Goal: Transaction & Acquisition: Purchase product/service

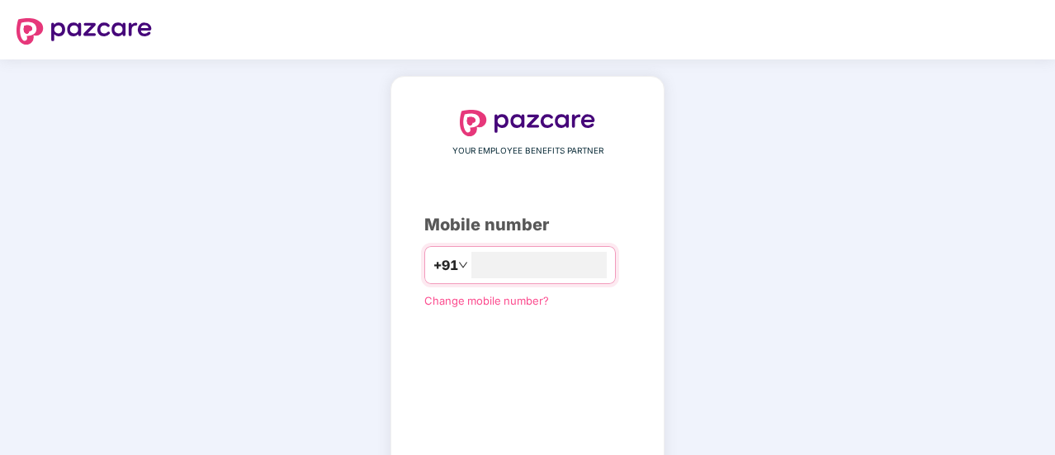
scroll to position [91, 0]
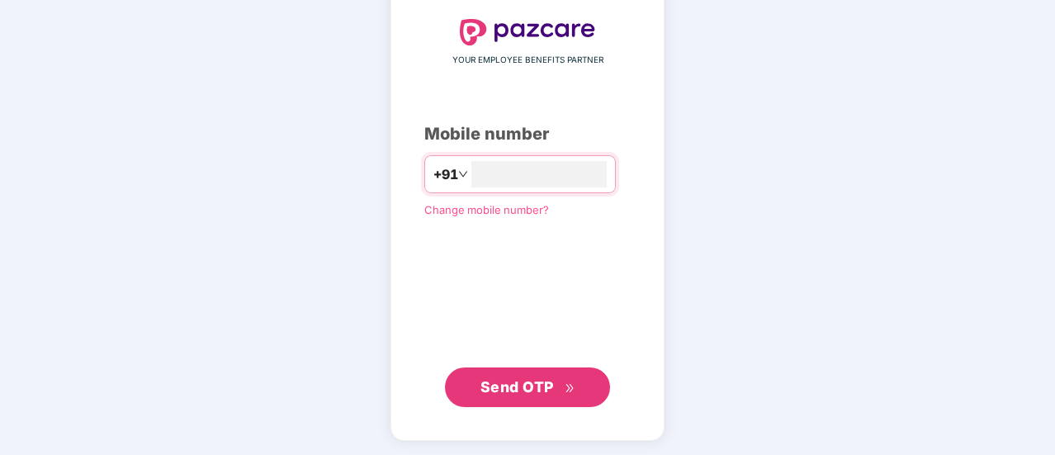
type input "**********"
click at [525, 381] on span "Send OTP" at bounding box center [517, 385] width 73 height 17
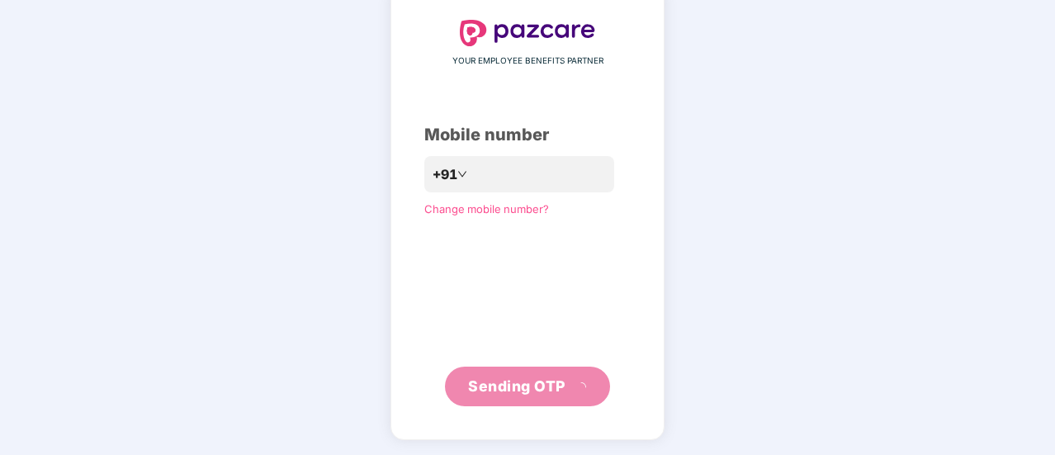
scroll to position [83, 0]
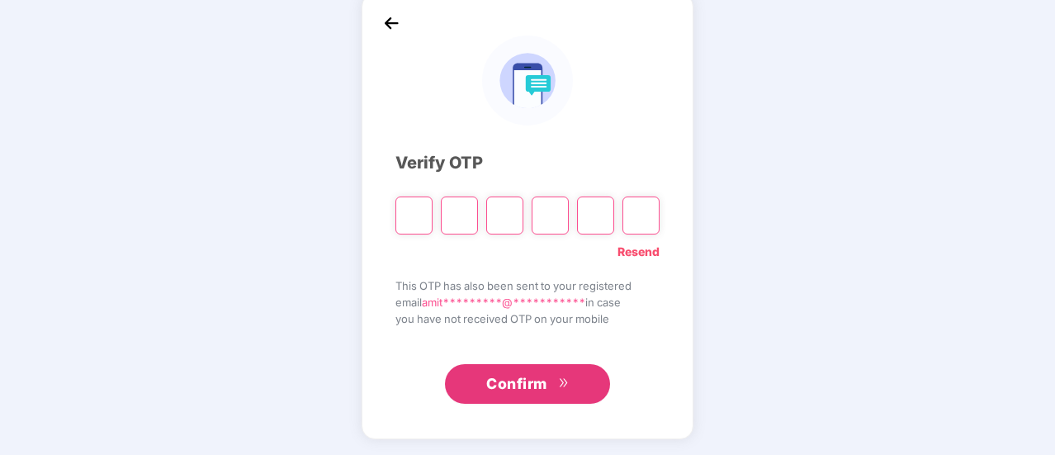
type input "*"
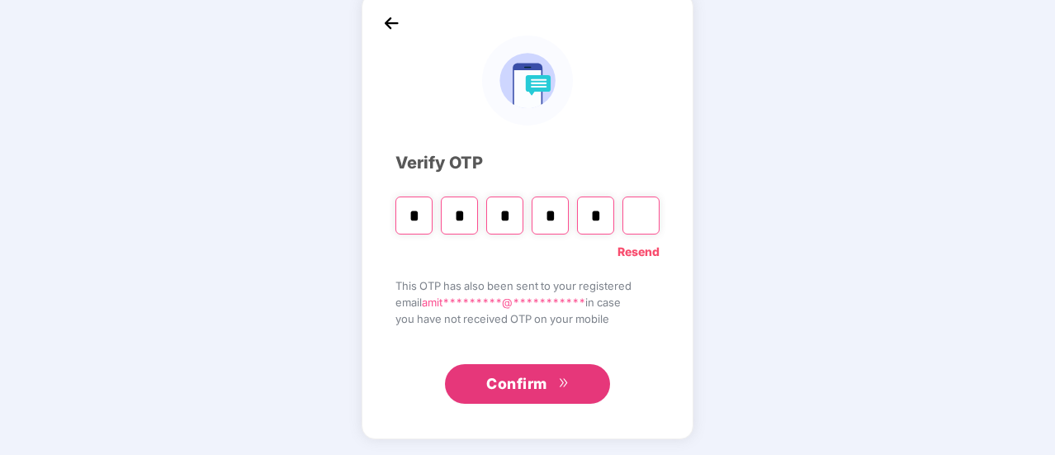
type input "*"
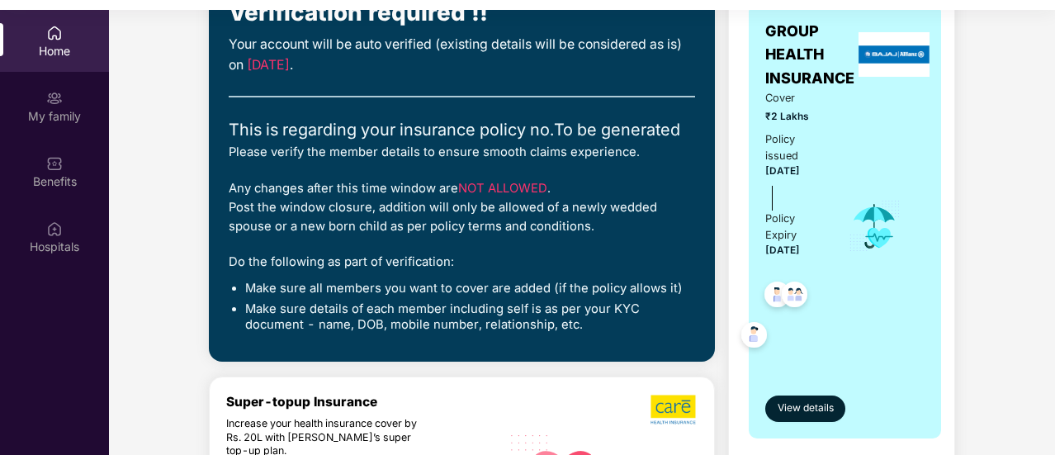
scroll to position [145, 0]
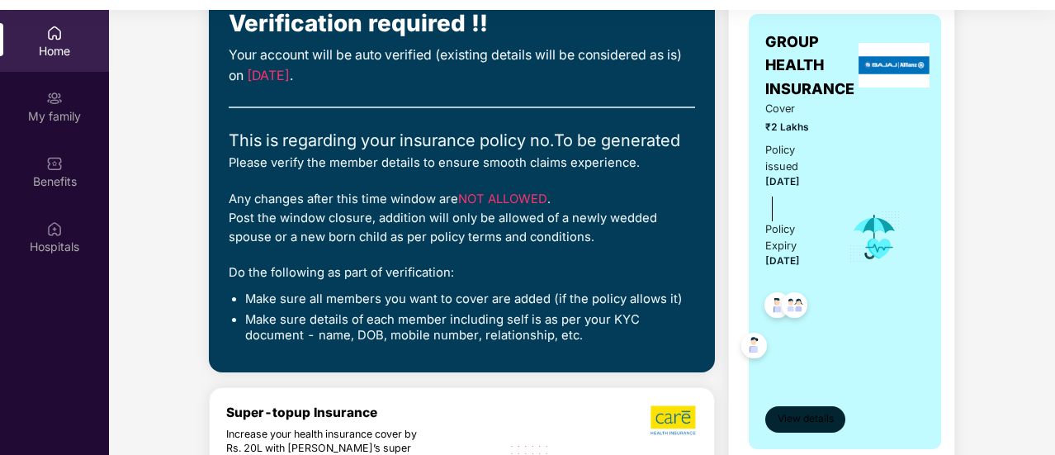
click at [802, 417] on span "View details" at bounding box center [806, 419] width 56 height 16
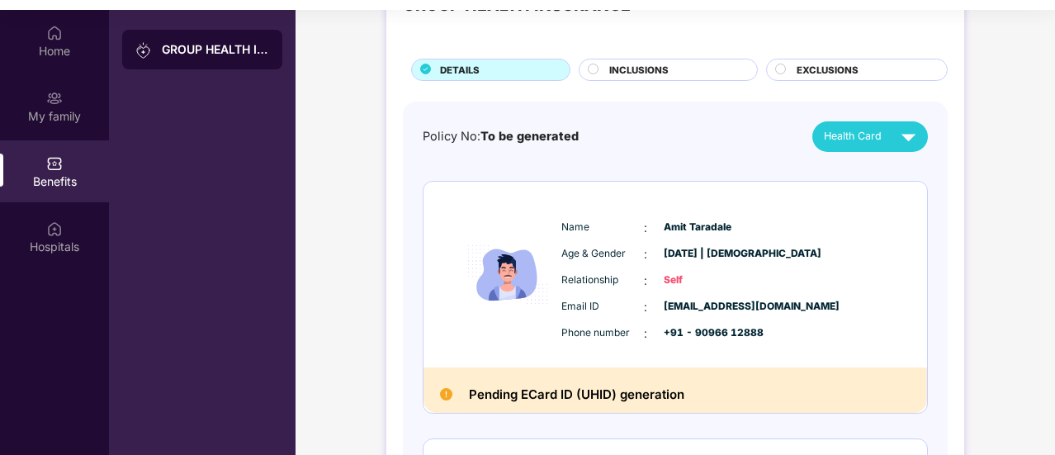
scroll to position [0, 0]
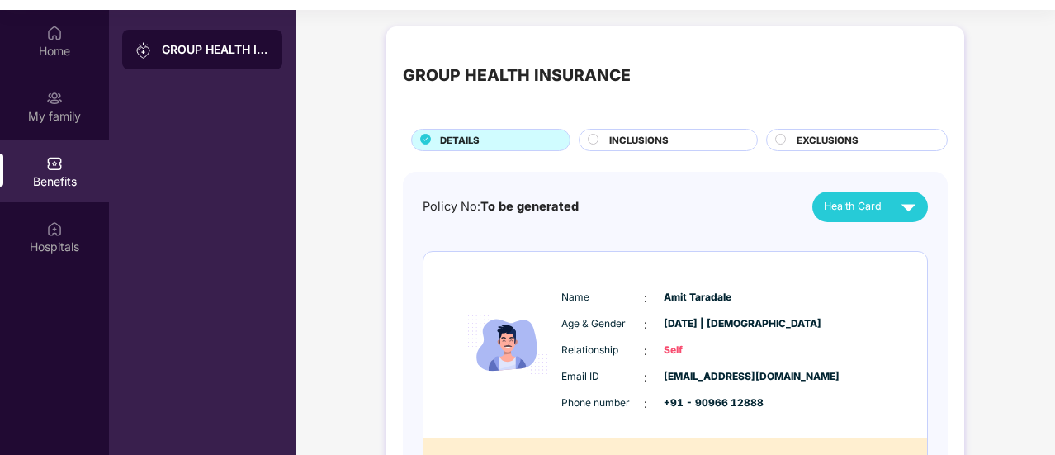
click at [644, 140] on span "INCLUSIONS" at bounding box center [638, 140] width 59 height 15
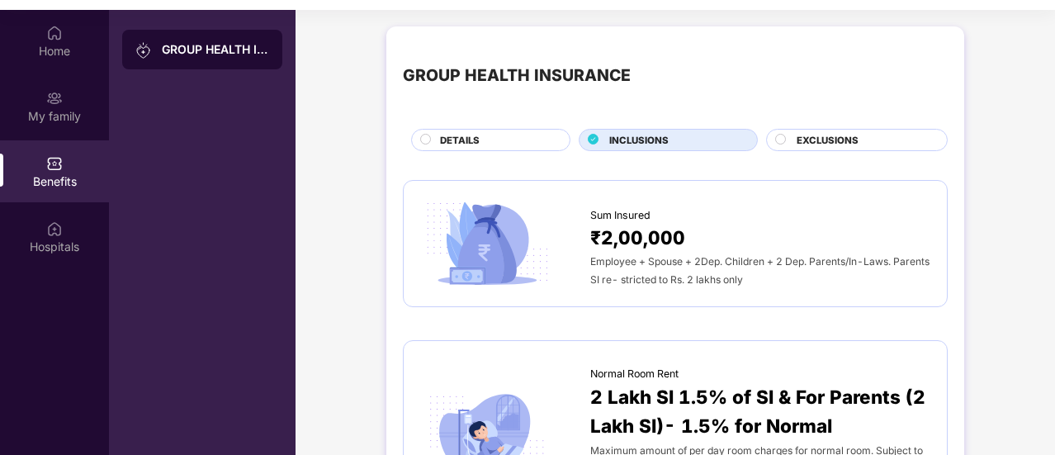
click at [831, 138] on span "EXCLUSIONS" at bounding box center [828, 140] width 62 height 15
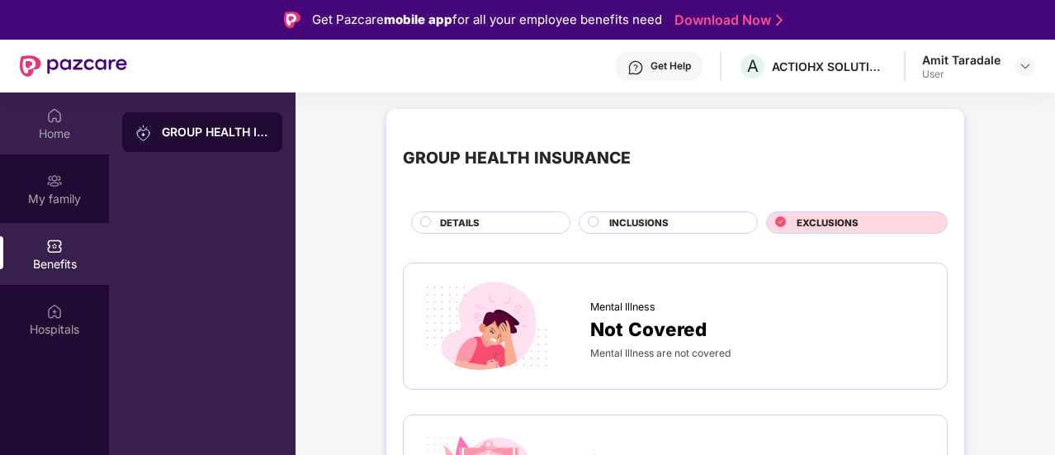
click at [47, 123] on img at bounding box center [54, 115] width 17 height 17
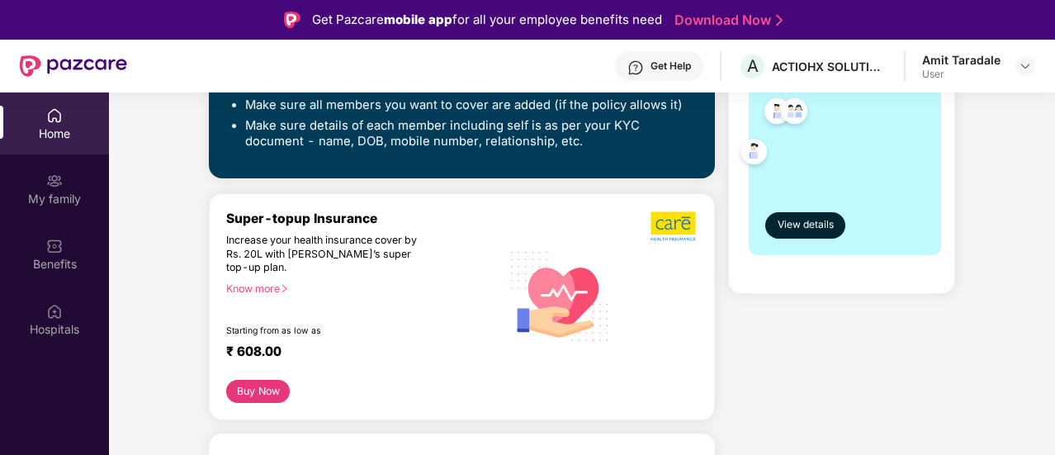
scroll to position [423, 0]
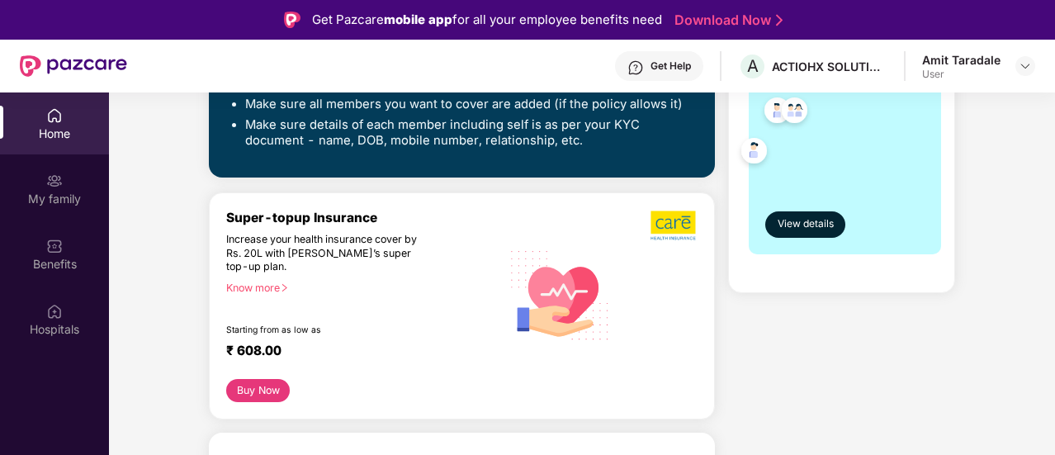
click at [263, 283] on div "Know more" at bounding box center [358, 288] width 265 height 12
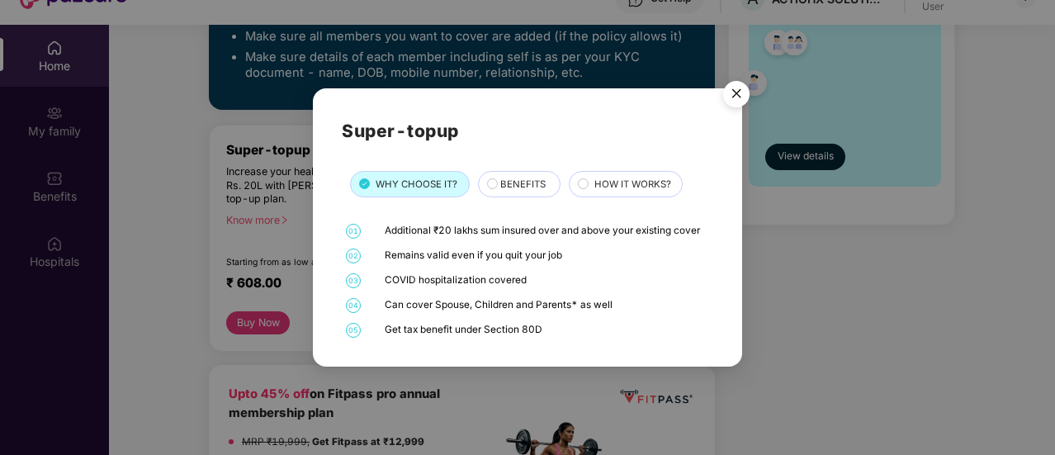
scroll to position [92, 0]
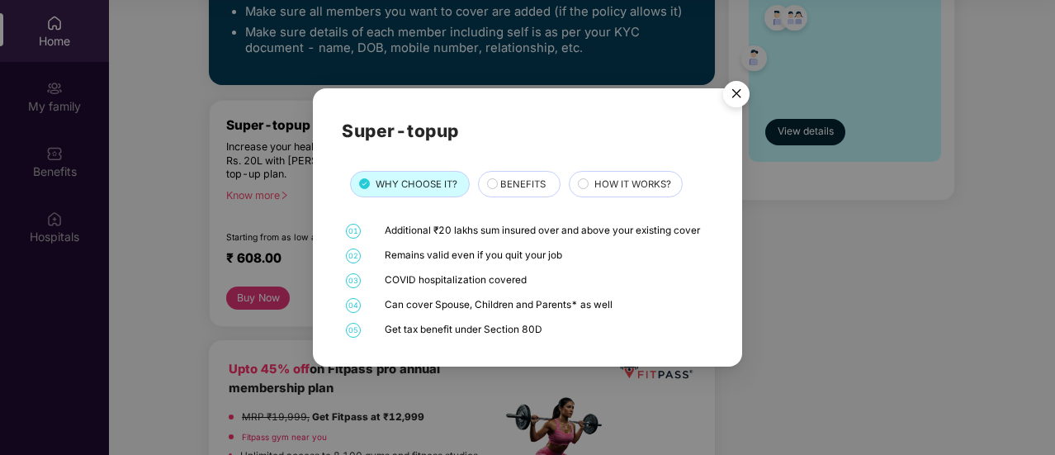
click at [532, 188] on span "BENEFITS" at bounding box center [522, 184] width 45 height 15
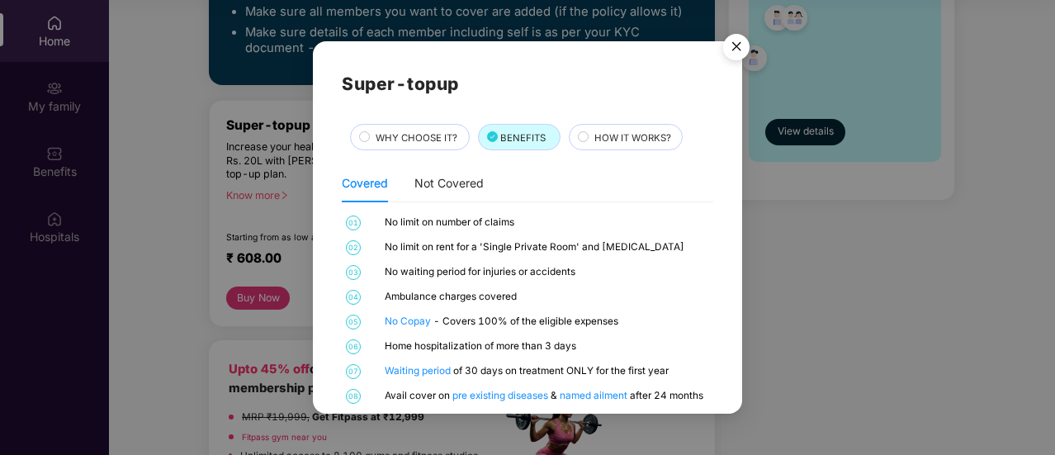
scroll to position [18, 0]
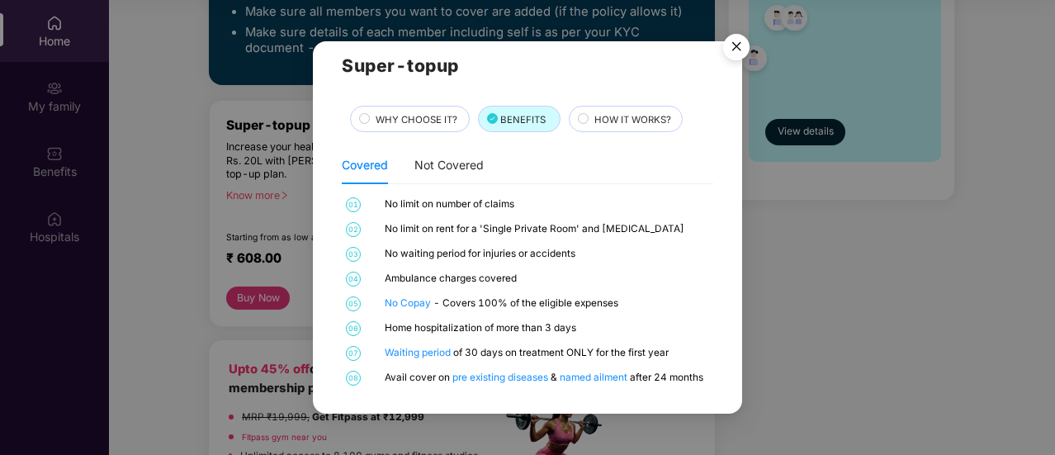
click at [619, 116] on span "HOW IT WORKS?" at bounding box center [632, 119] width 77 height 15
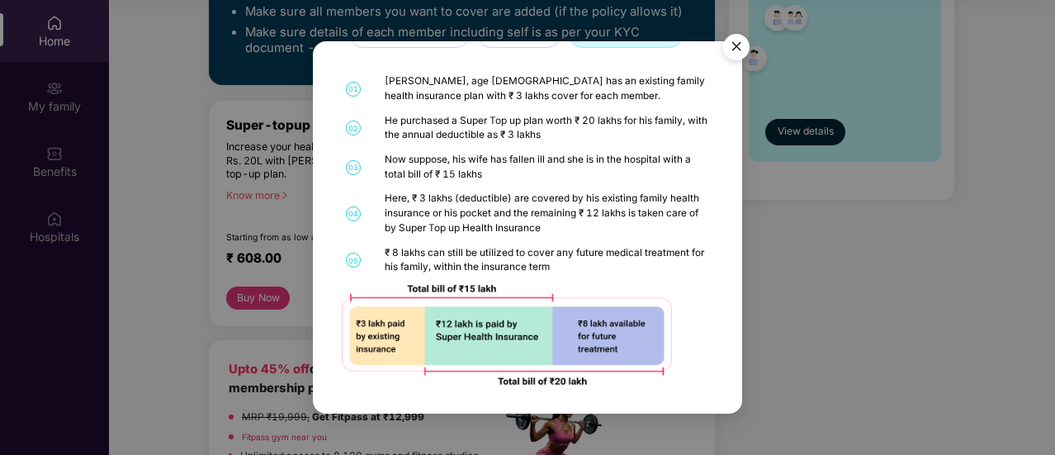
scroll to position [0, 0]
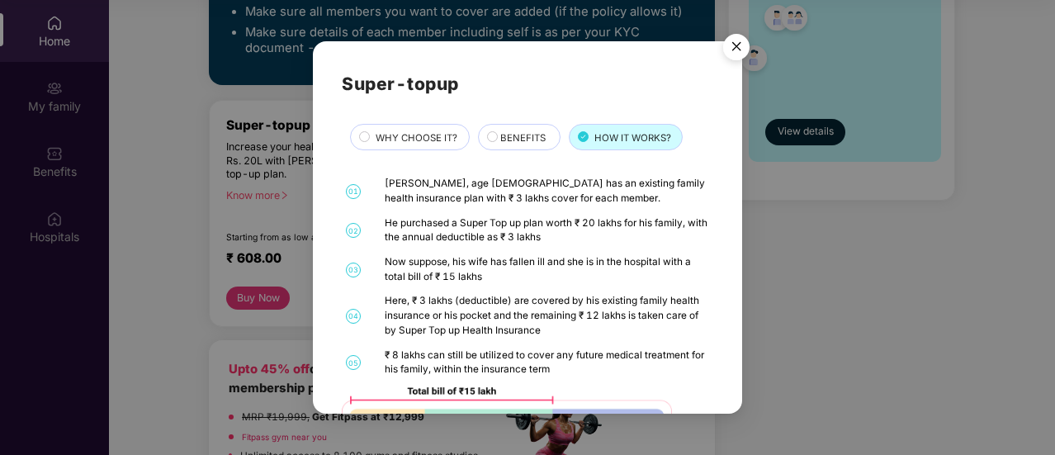
click at [743, 47] on img "Close" at bounding box center [736, 49] width 46 height 46
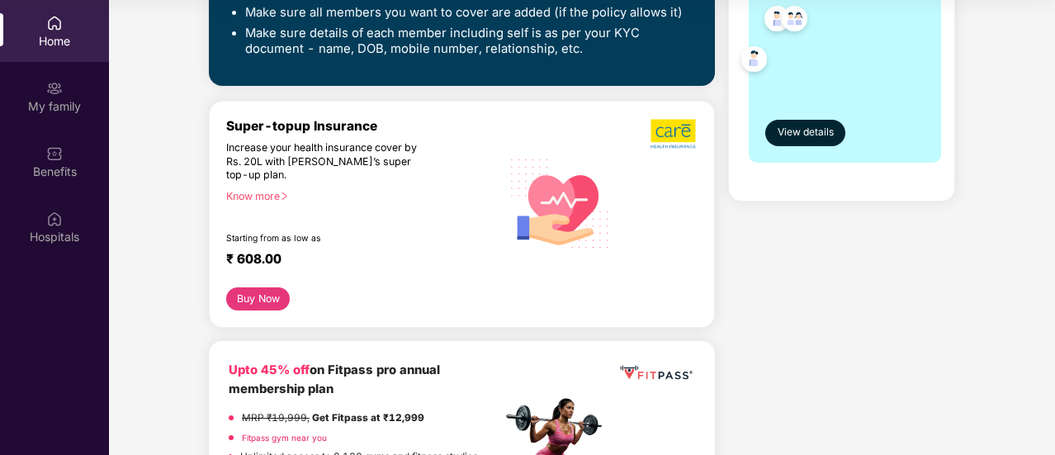
scroll to position [412, 0]
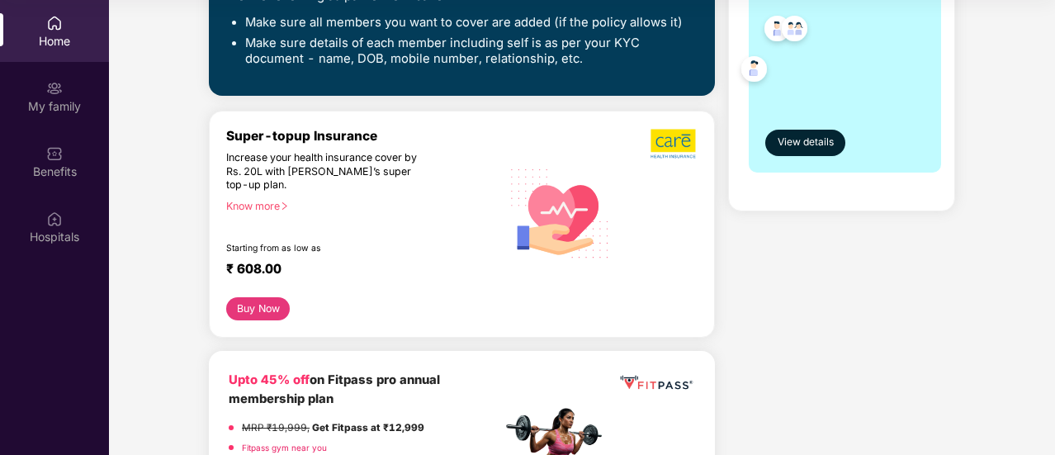
click at [277, 204] on div "Know more" at bounding box center [358, 206] width 265 height 12
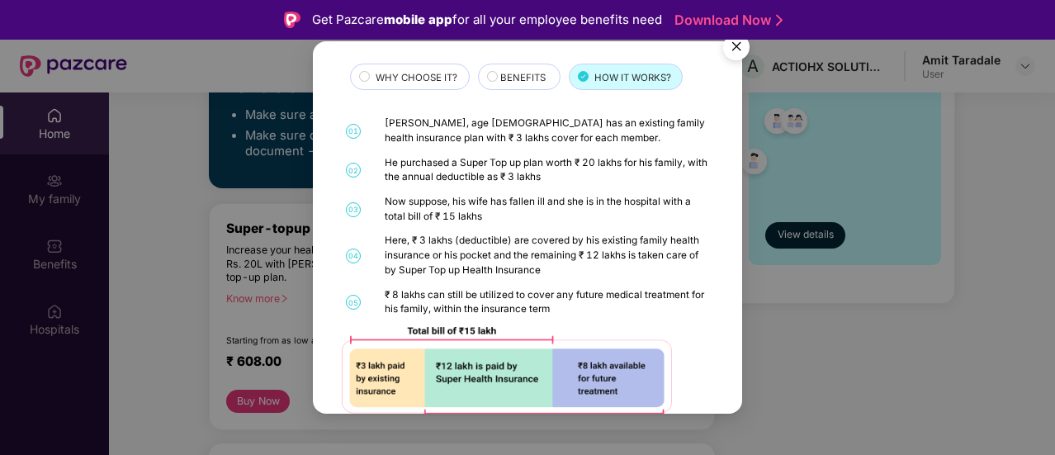
scroll to position [0, 0]
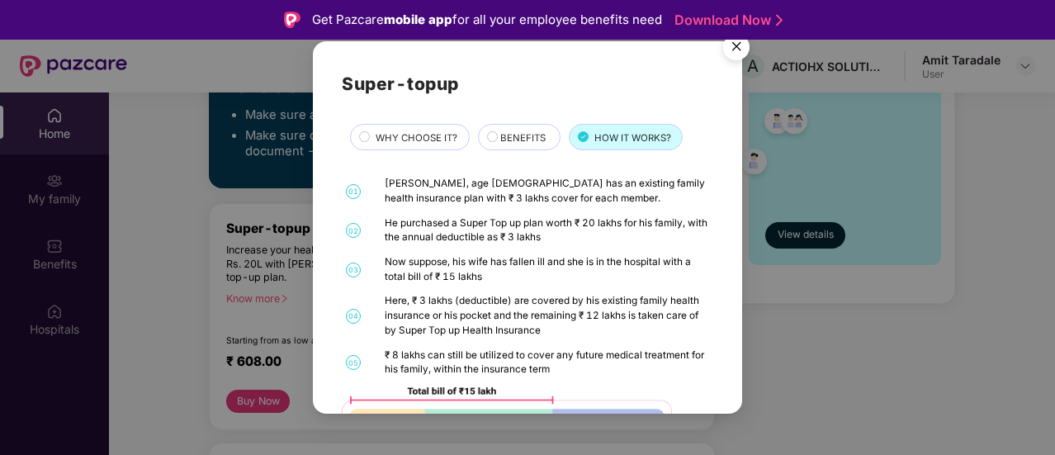
click at [412, 130] on span "WHY CHOOSE IT?" at bounding box center [417, 137] width 82 height 15
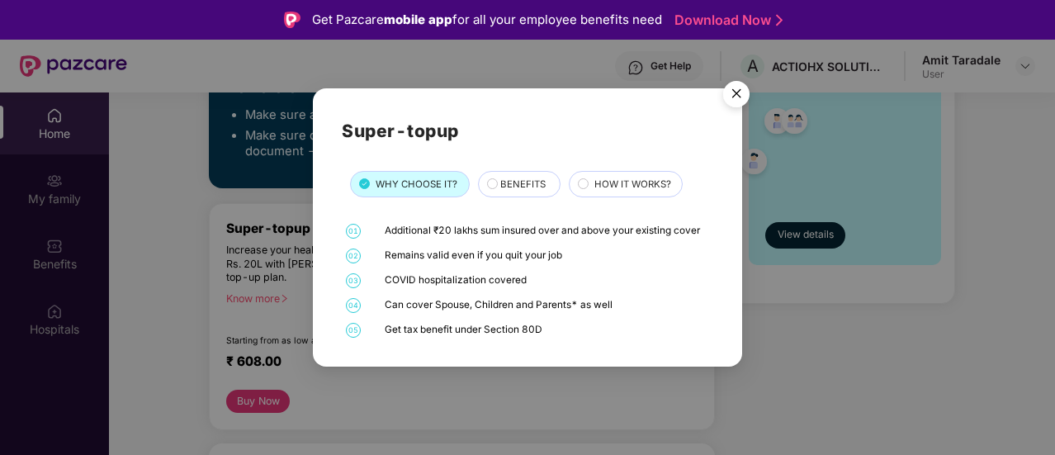
scroll to position [4, 0]
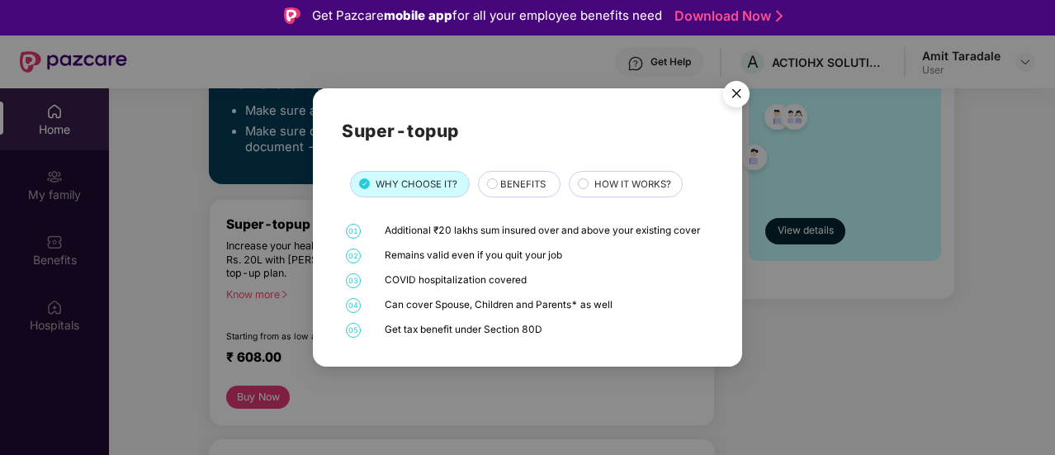
click at [733, 93] on img "Close" at bounding box center [736, 96] width 46 height 46
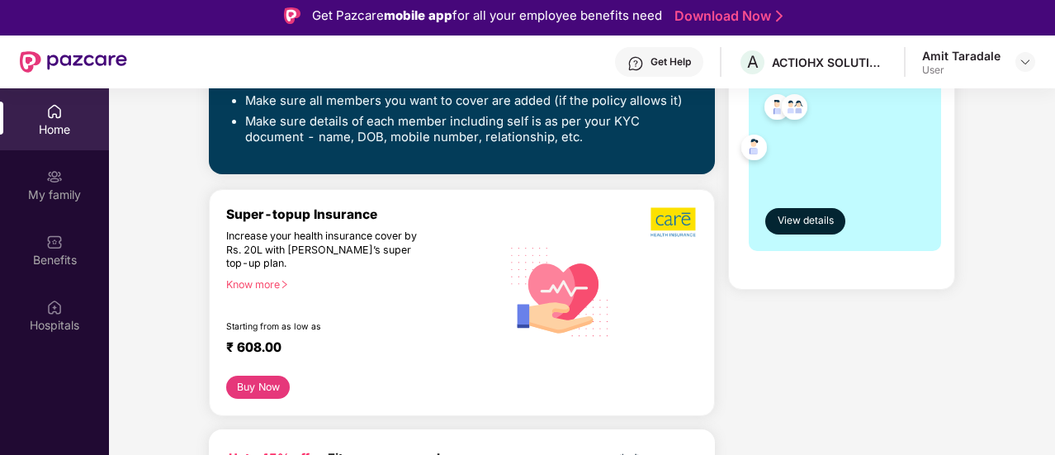
scroll to position [424, 0]
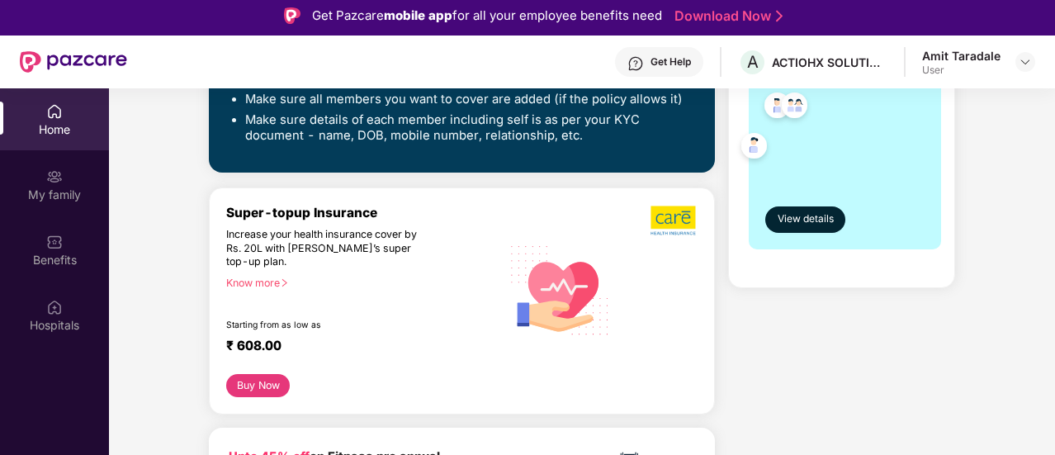
click at [272, 278] on div "Know more" at bounding box center [358, 283] width 265 height 12
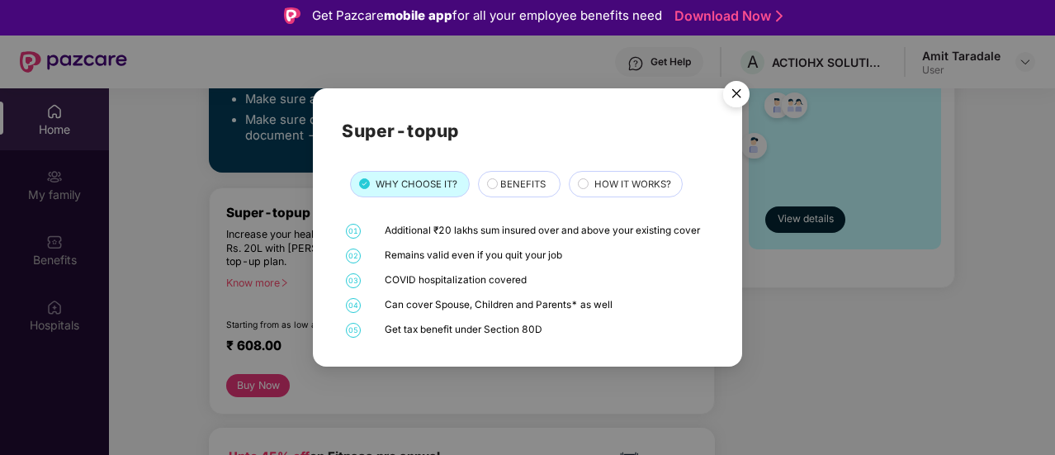
click at [620, 174] on div "HOW IT WORKS?" at bounding box center [626, 184] width 114 height 26
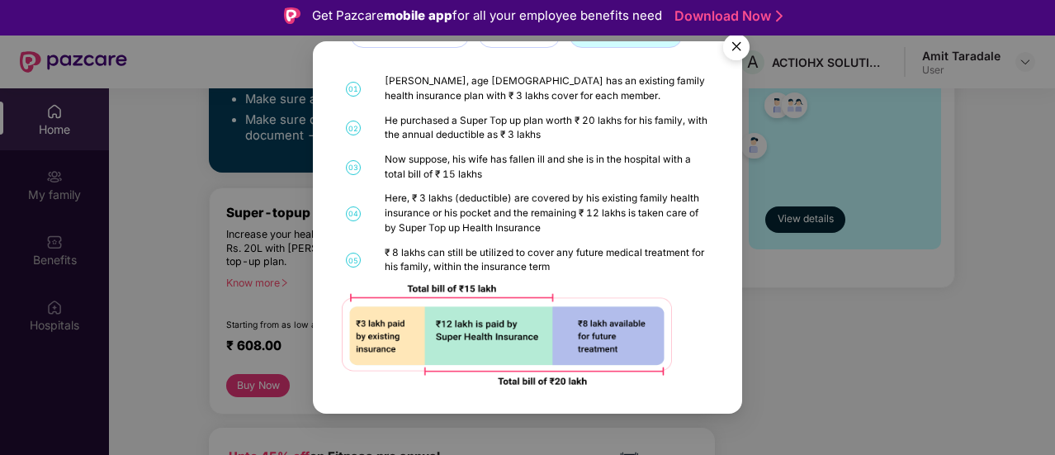
scroll to position [0, 0]
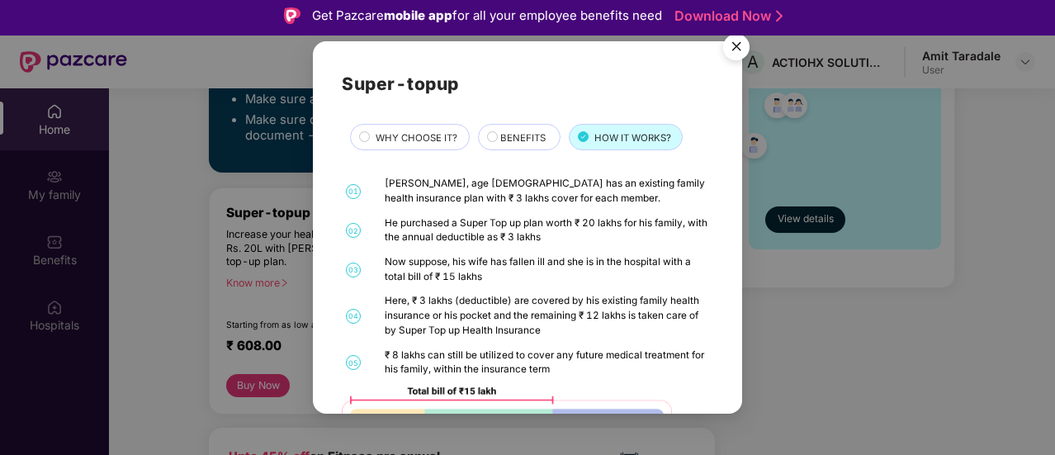
click at [416, 141] on span "WHY CHOOSE IT?" at bounding box center [417, 137] width 82 height 15
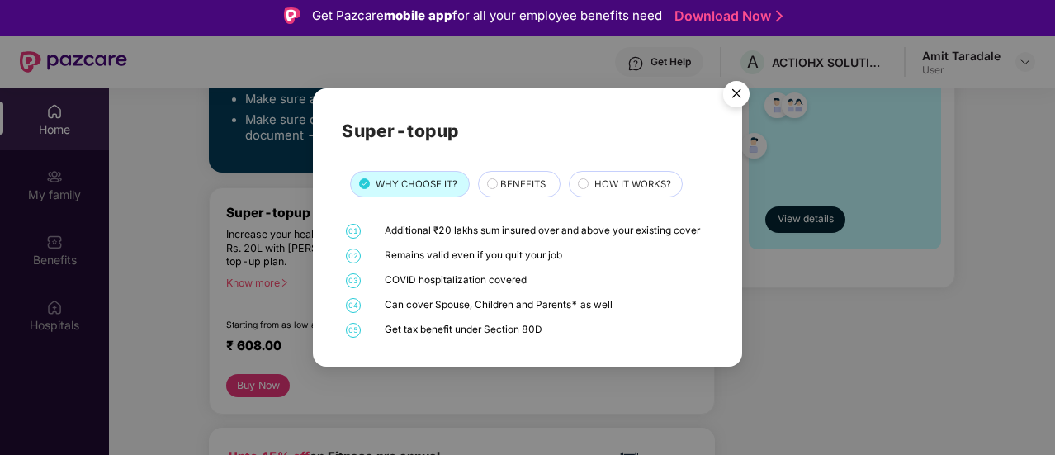
click at [519, 185] on span "BENEFITS" at bounding box center [522, 184] width 45 height 15
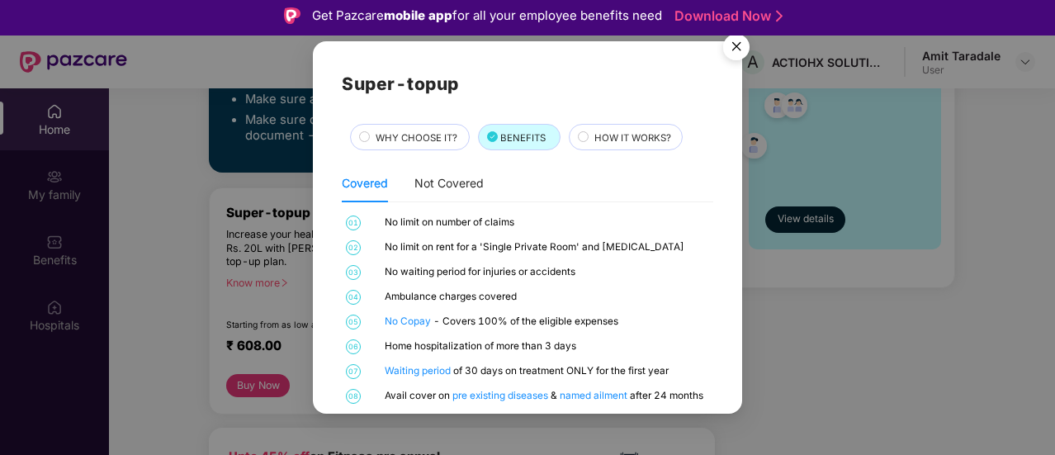
scroll to position [18, 0]
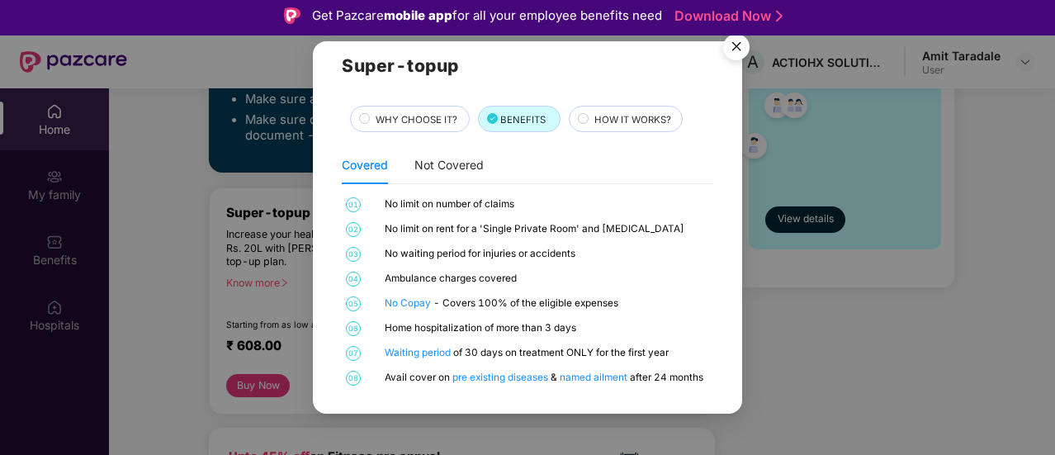
click at [422, 124] on span "WHY CHOOSE IT?" at bounding box center [417, 119] width 82 height 15
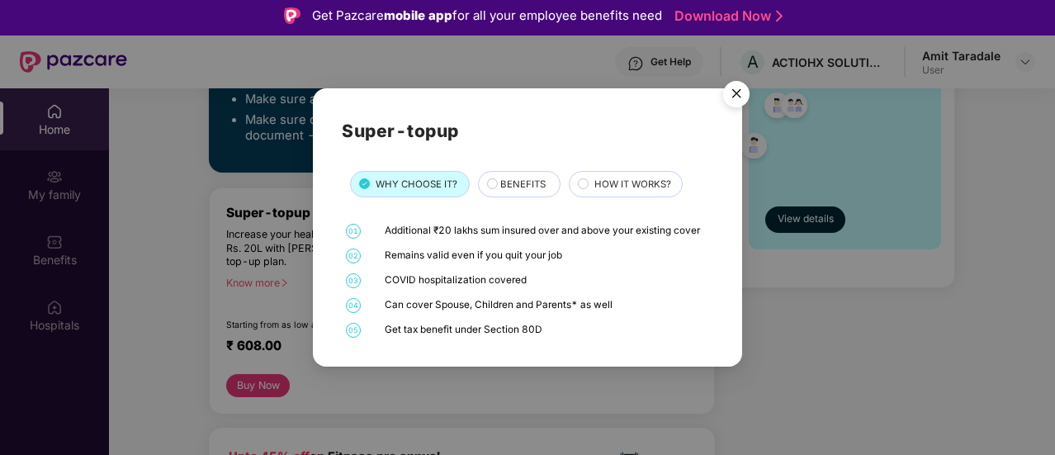
scroll to position [0, 0]
click at [741, 97] on img "Close" at bounding box center [736, 96] width 46 height 46
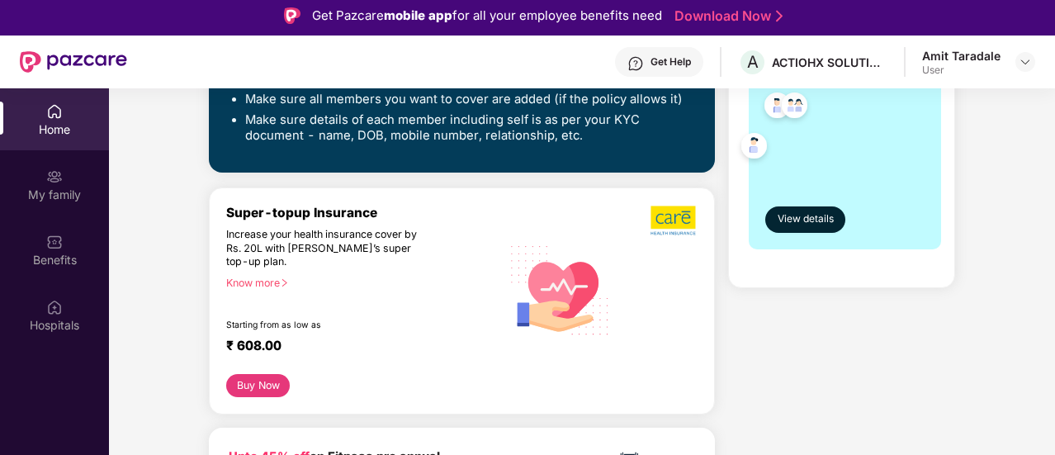
click at [253, 391] on button "Buy Now" at bounding box center [258, 385] width 64 height 23
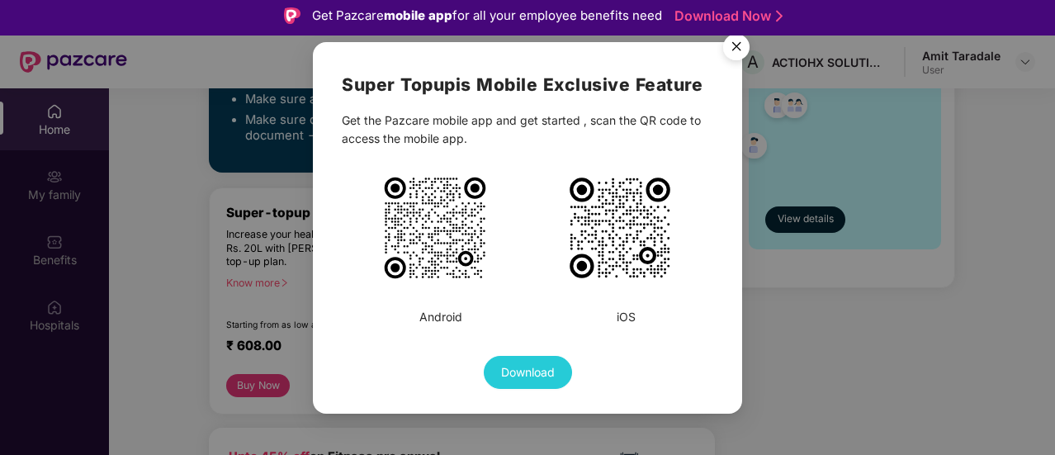
click at [732, 45] on img "Close" at bounding box center [736, 49] width 46 height 46
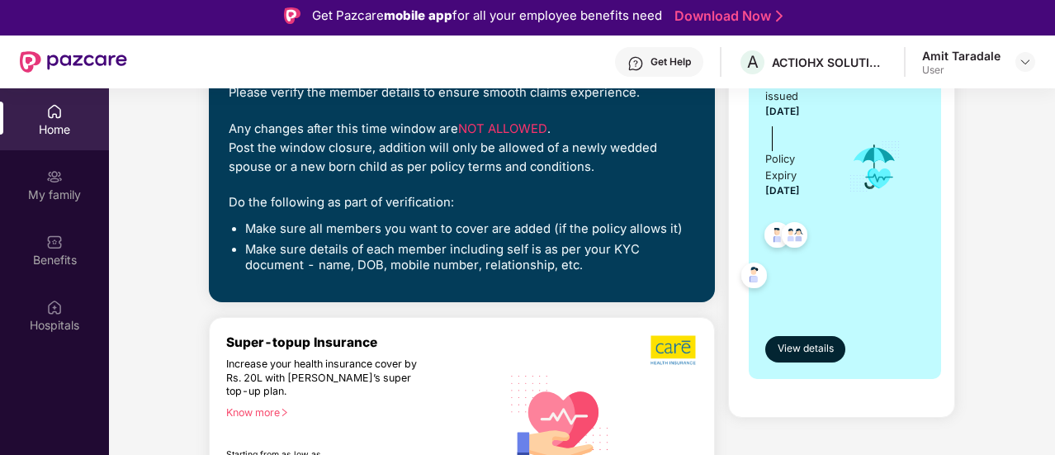
scroll to position [293, 0]
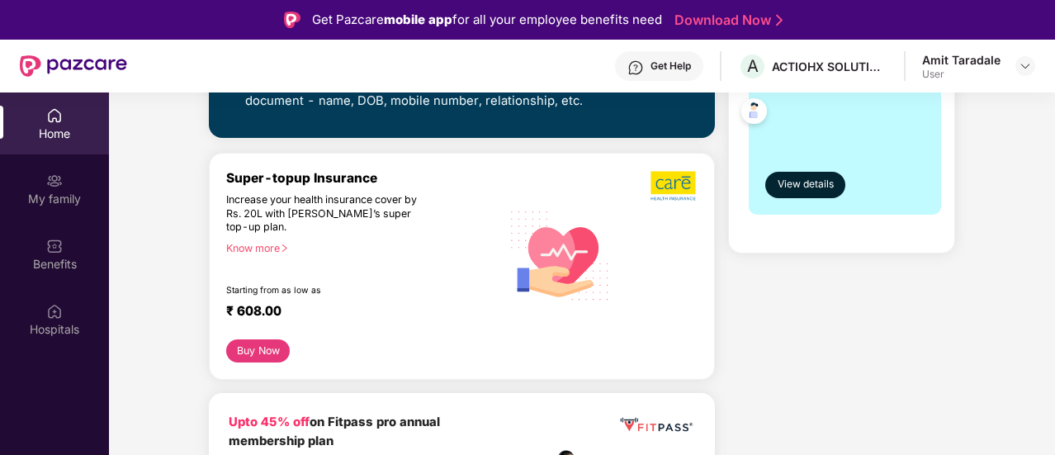
scroll to position [463, 0]
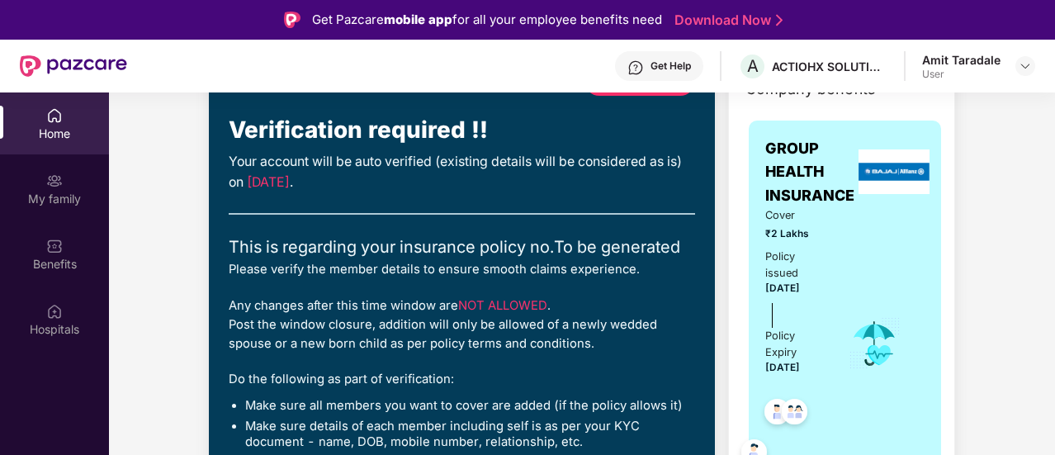
scroll to position [0, 0]
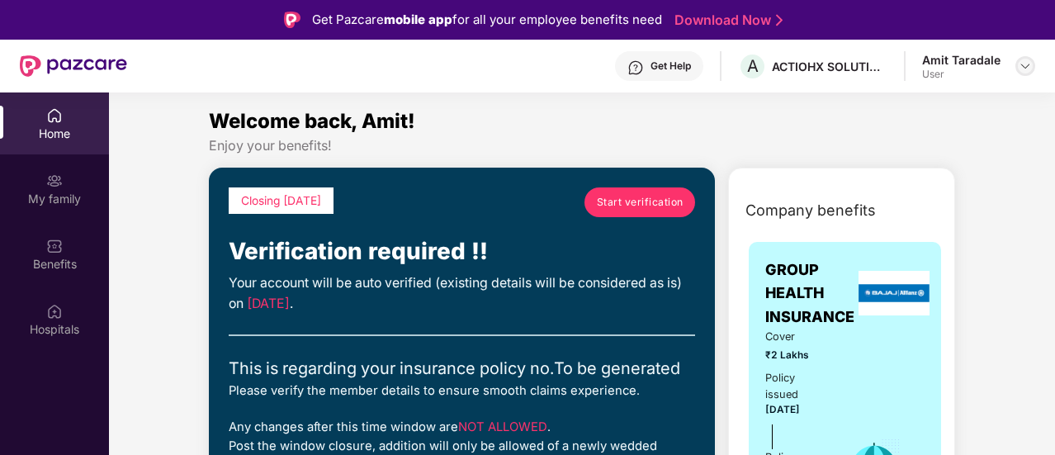
click at [1024, 56] on div at bounding box center [1026, 66] width 20 height 20
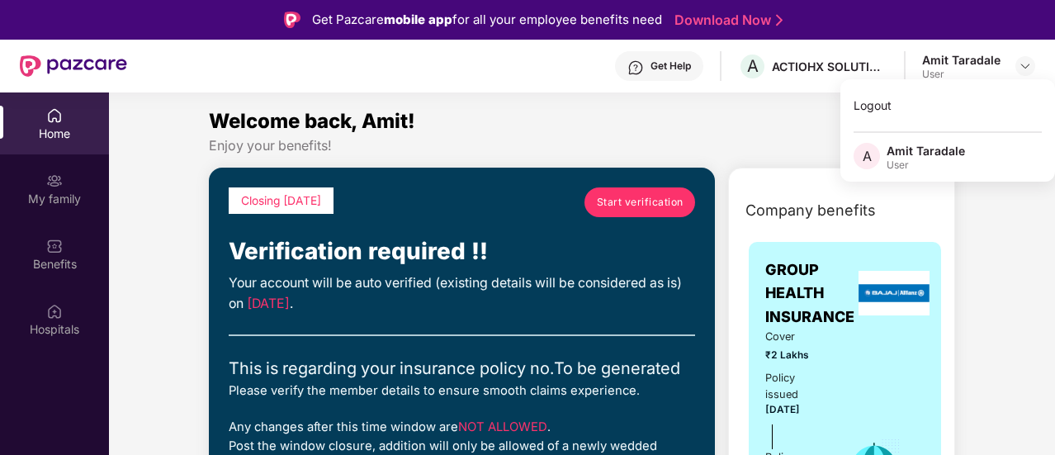
click at [714, 113] on div "Welcome back, Amit!" at bounding box center [582, 121] width 746 height 31
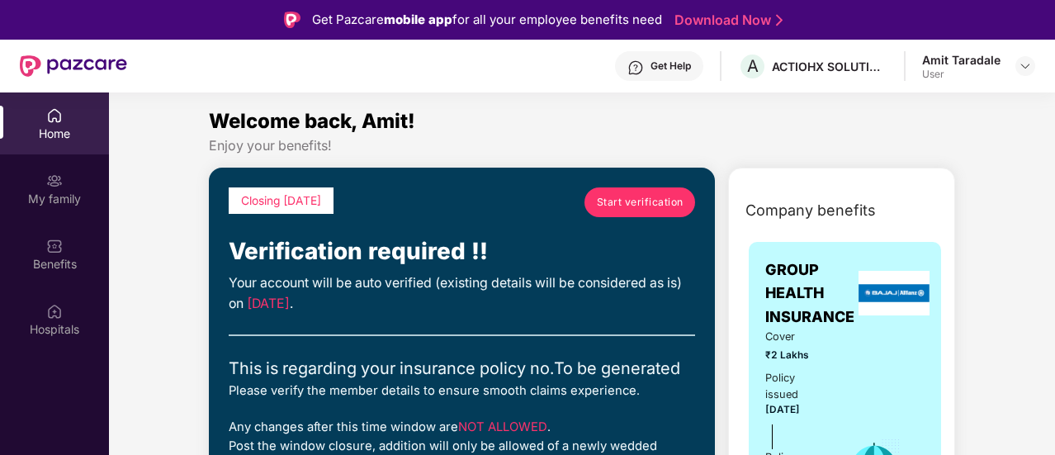
click at [714, 113] on div "Welcome back, Amit!" at bounding box center [582, 121] width 746 height 31
